Goal: Information Seeking & Learning: Find specific fact

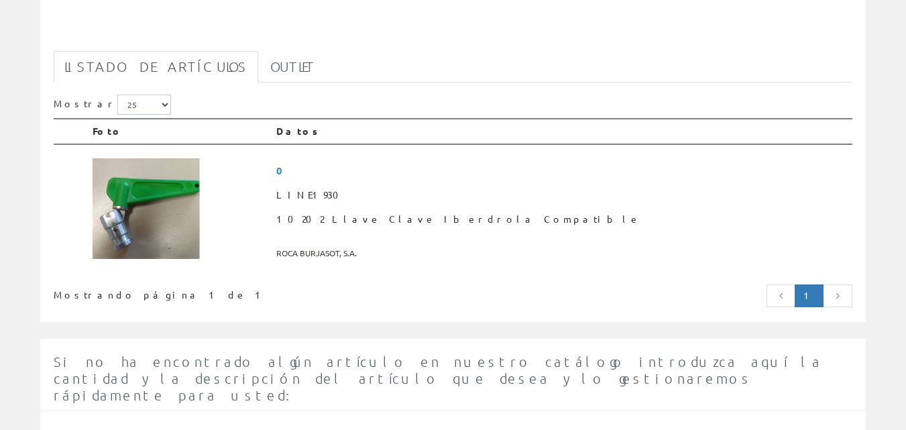
scroll to position [201, 0]
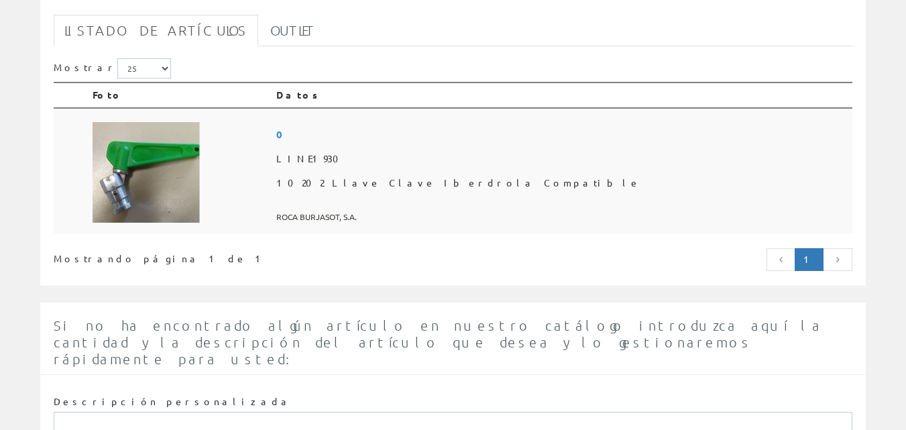
click at [475, 181] on span "10202 Llave Clave Iberdrola Compatible" at bounding box center [561, 183] width 571 height 24
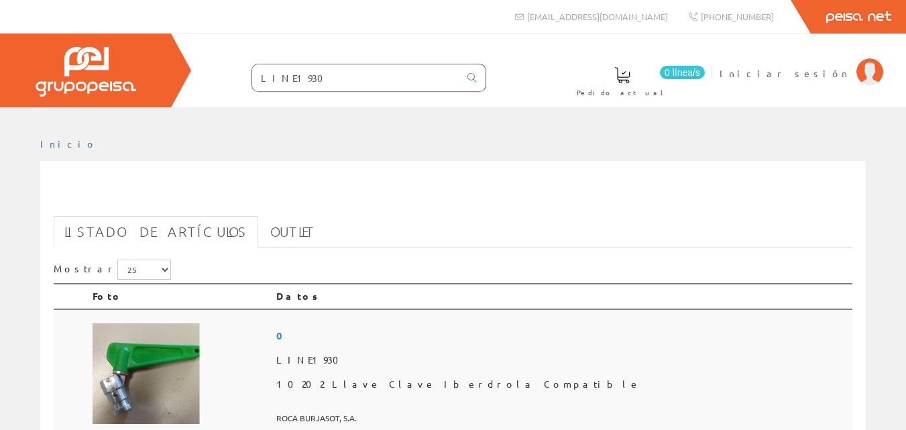
scroll to position [201, 0]
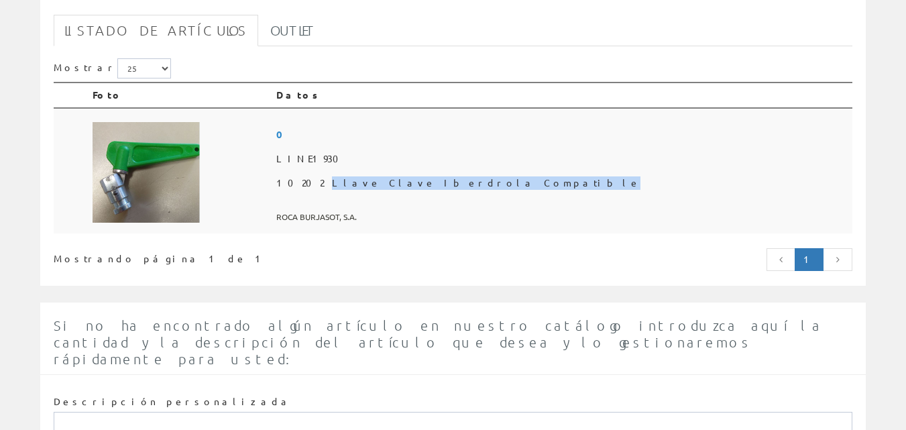
drag, startPoint x: 578, startPoint y: 182, endPoint x: 428, endPoint y: 184, distance: 150.2
click at [428, 184] on span "10202 Llave Clave Iberdrola Compatible" at bounding box center [561, 183] width 571 height 24
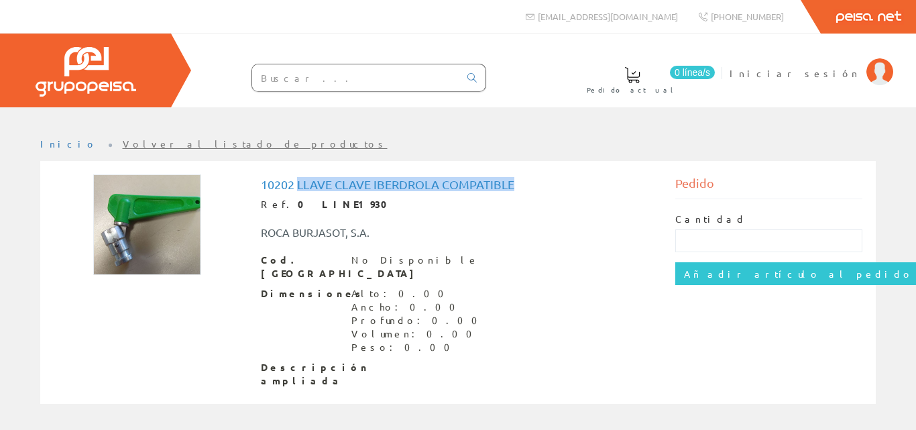
drag, startPoint x: 514, startPoint y: 184, endPoint x: 299, endPoint y: 186, distance: 215.2
click at [299, 186] on h1 "10202 Llave Clave Iberdrola Compatible" at bounding box center [458, 184] width 394 height 13
copy h1 "Llave Clave Iberdrola Compatible"
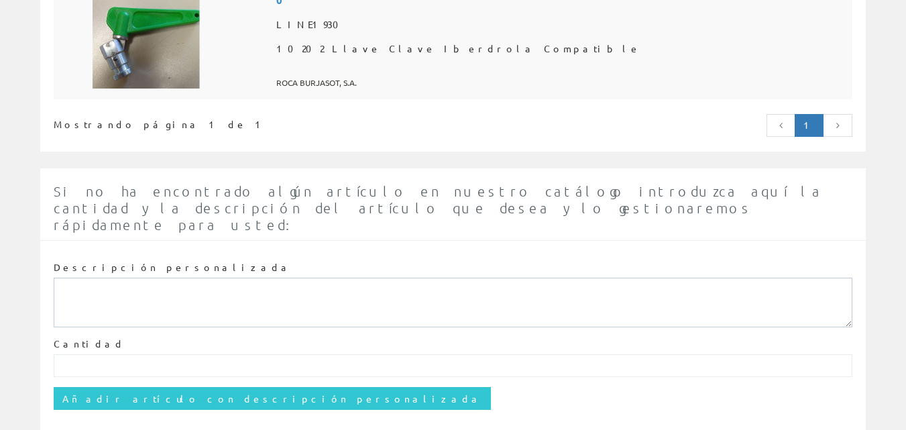
scroll to position [359, 0]
